Goal: Task Accomplishment & Management: Manage account settings

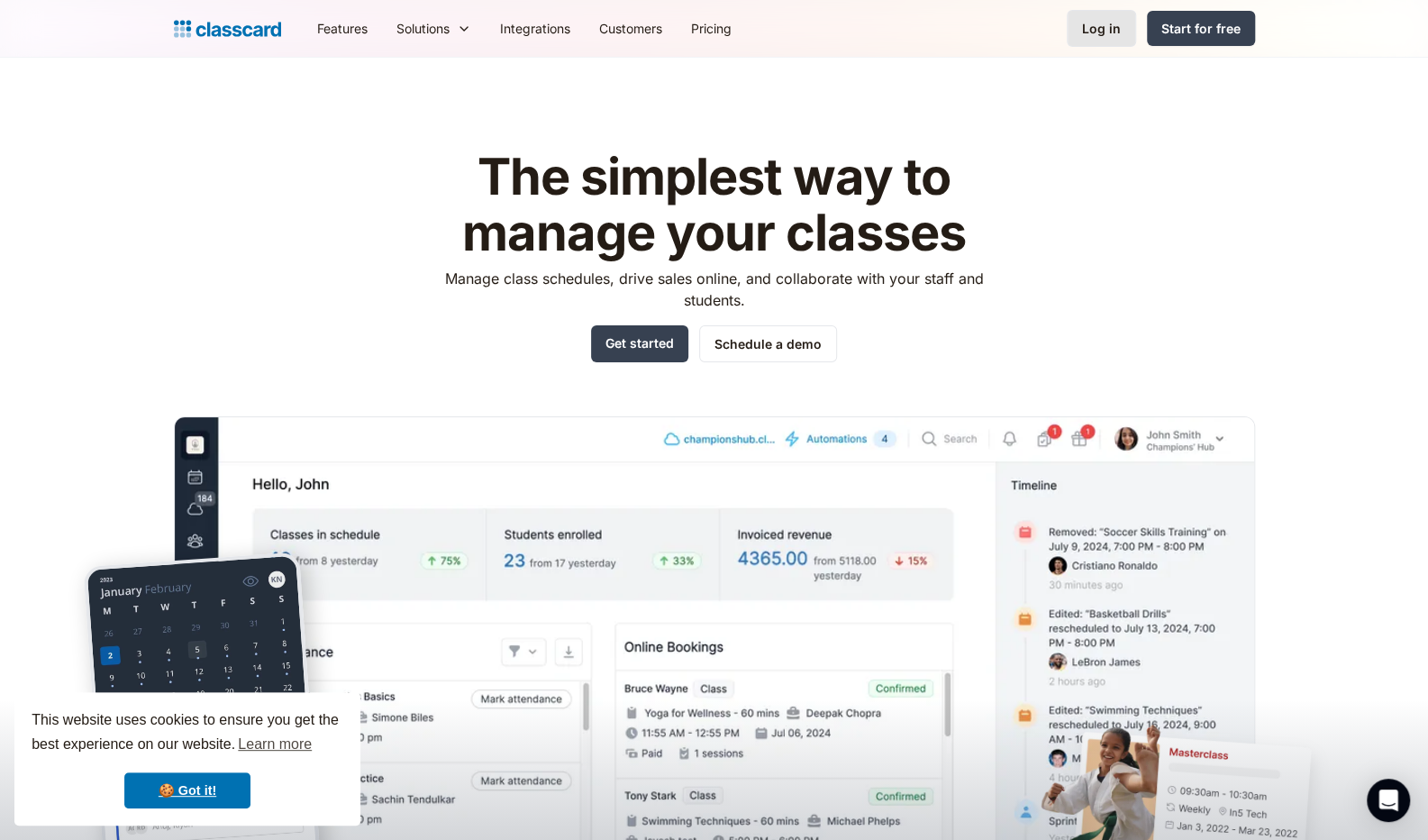
click at [1101, 26] on div "Log in" at bounding box center [1102, 29] width 39 height 19
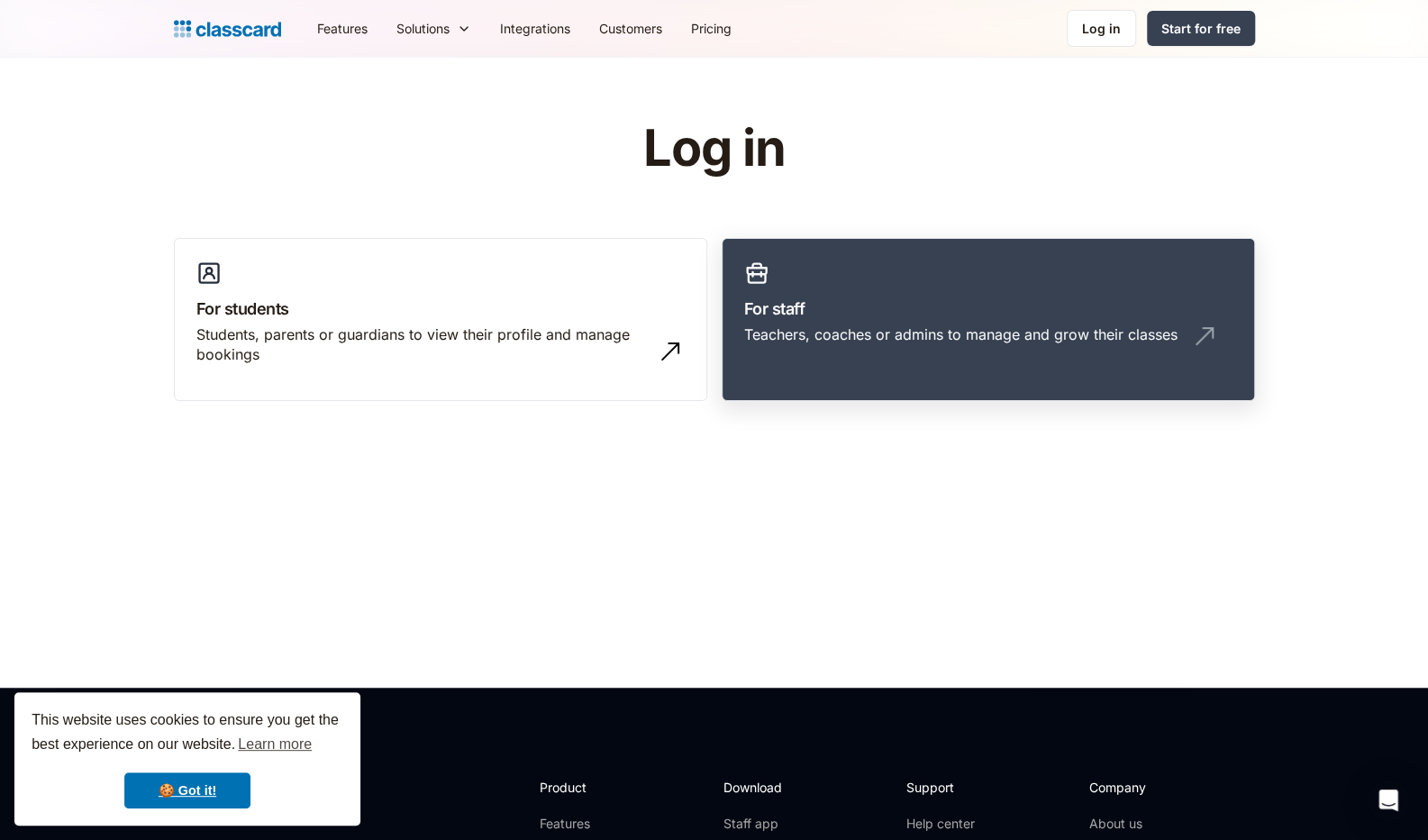
click at [951, 304] on h3 "For staff" at bounding box center [989, 308] width 488 height 24
